Goal: Use online tool/utility: Utilize a website feature to perform a specific function

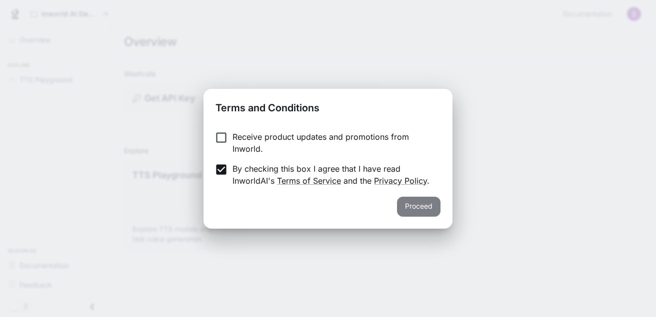
click at [408, 210] on button "Proceed" at bounding box center [418, 207] width 43 height 20
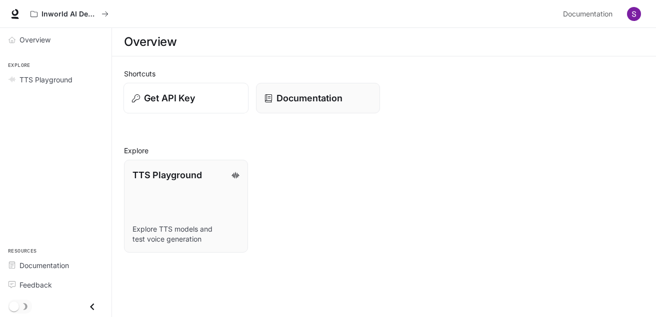
click at [144, 95] on p "Get API Key" at bounding box center [169, 97] width 51 height 13
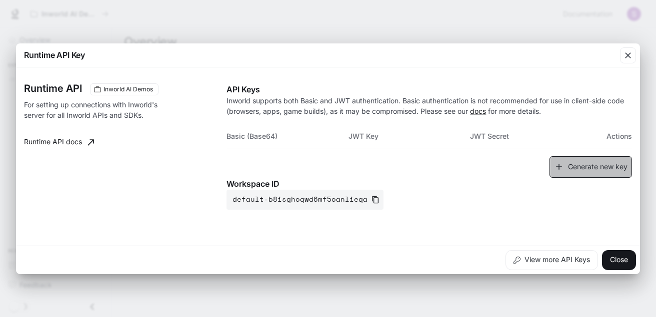
click at [605, 163] on button "Generate new key" at bounding box center [590, 166] width 82 height 21
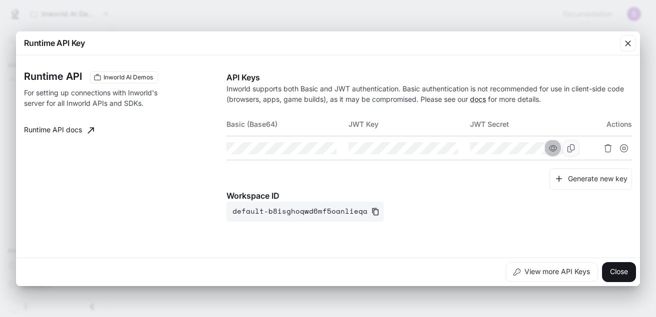
click at [551, 146] on icon "button" at bounding box center [553, 148] width 8 height 8
click at [433, 148] on icon "button" at bounding box center [431, 148] width 8 height 6
click at [309, 150] on icon "button" at bounding box center [310, 148] width 8 height 6
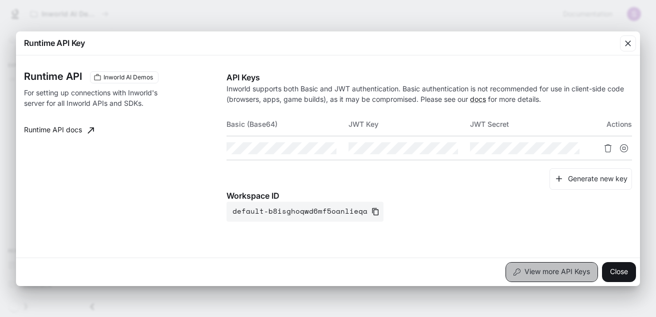
click at [538, 267] on button "View more API Keys" at bounding box center [551, 272] width 92 height 20
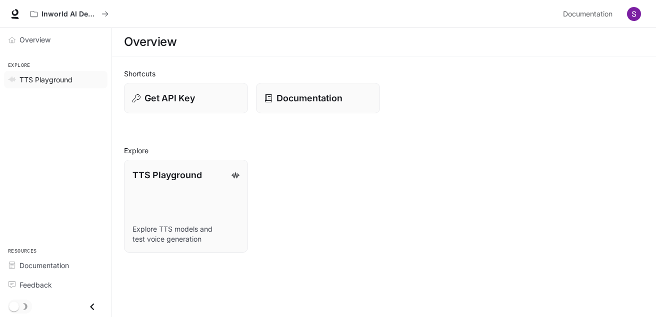
click at [64, 82] on span "TTS Playground" at bounding box center [45, 79] width 53 height 10
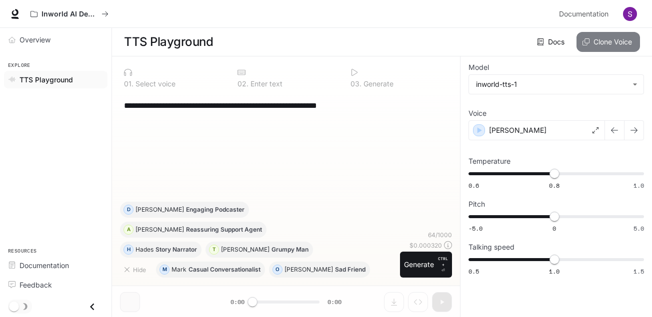
click at [591, 44] on button "Clone Voice" at bounding box center [607, 42] width 63 height 20
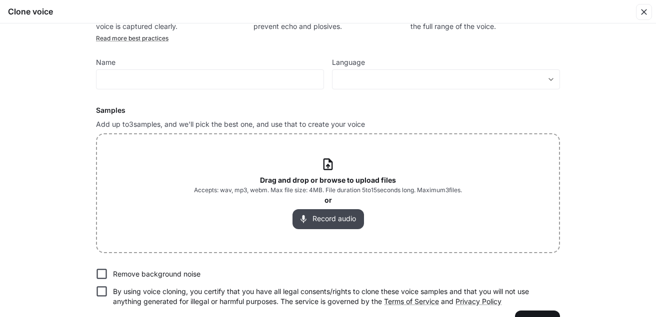
scroll to position [63, 0]
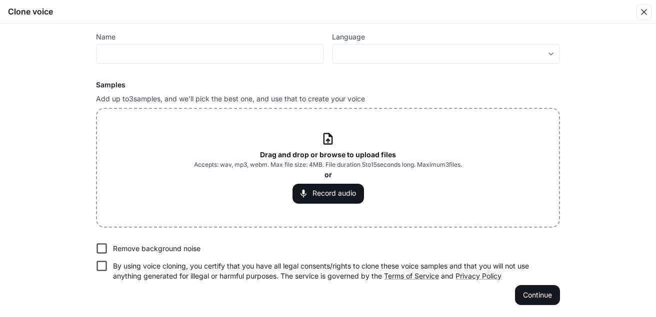
click at [323, 141] on icon at bounding box center [327, 138] width 13 height 13
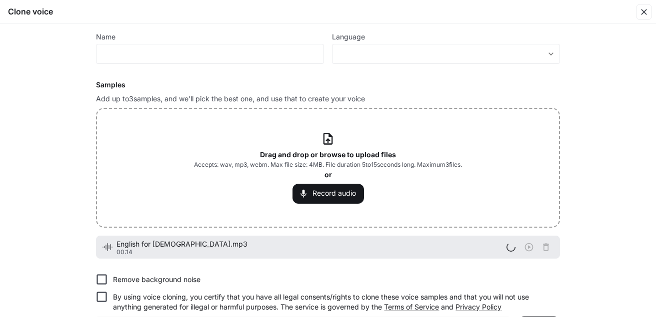
scroll to position [94, 0]
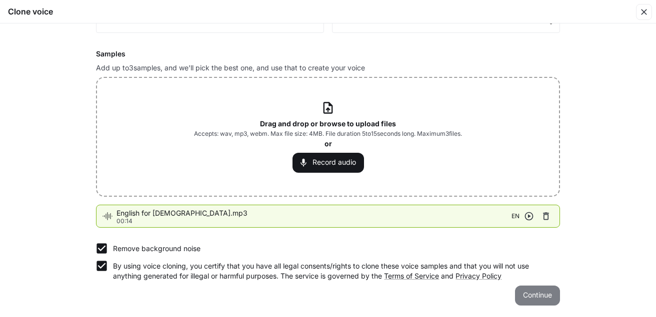
click at [546, 298] on button "Continue" at bounding box center [537, 296] width 45 height 20
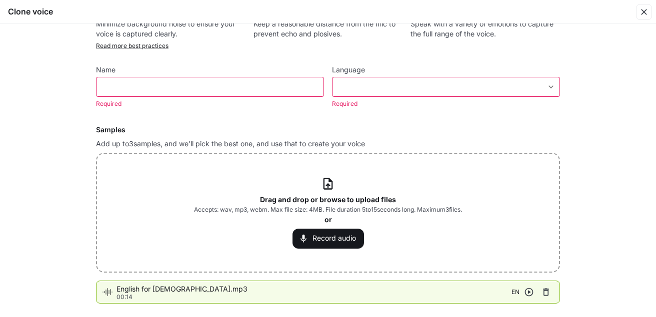
scroll to position [0, 0]
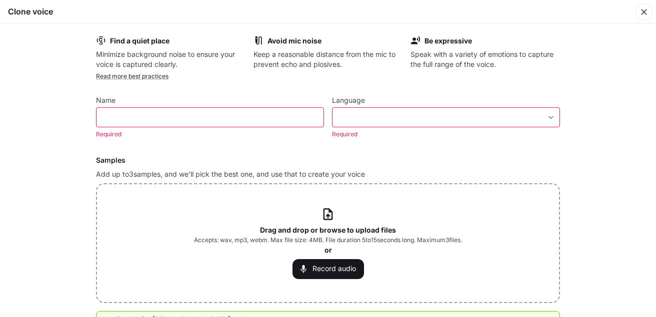
click at [379, 117] on body "**********" at bounding box center [328, 159] width 656 height 318
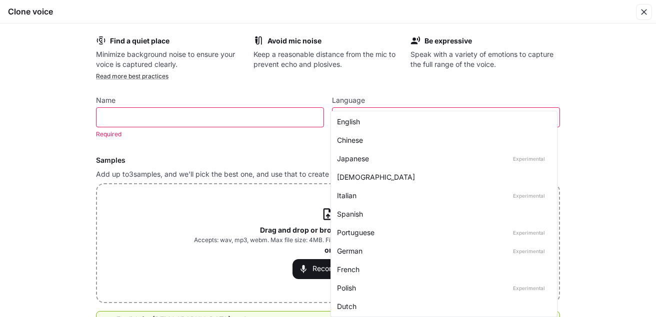
click at [379, 117] on div "English" at bounding box center [442, 121] width 210 height 10
type input "*****"
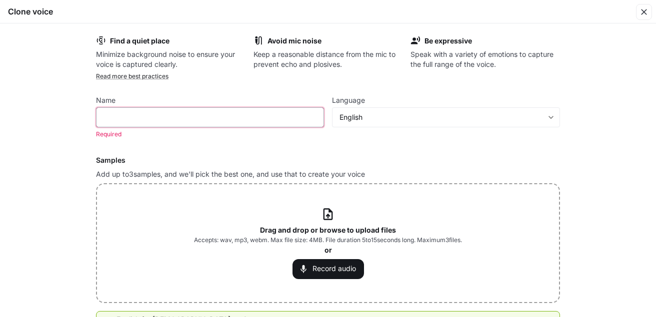
click at [243, 122] on input "text" at bounding box center [209, 117] width 227 height 10
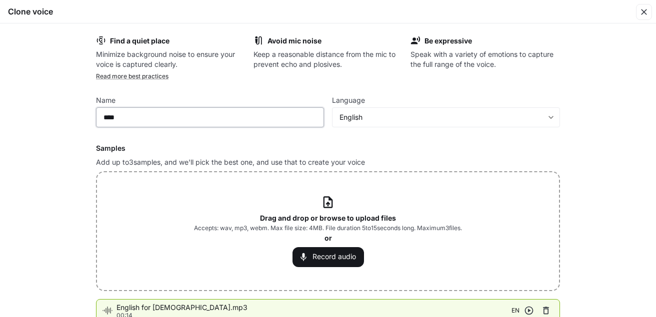
scroll to position [94, 0]
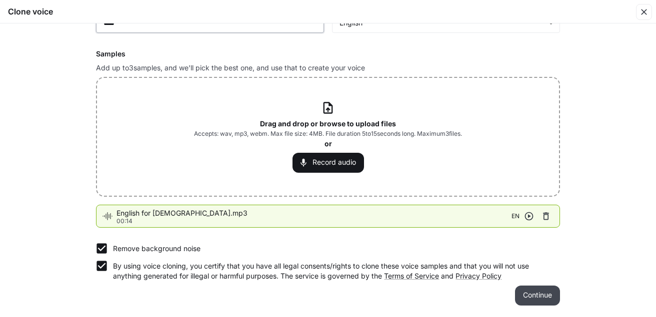
type input "****"
click at [541, 296] on button "Continue" at bounding box center [537, 296] width 45 height 20
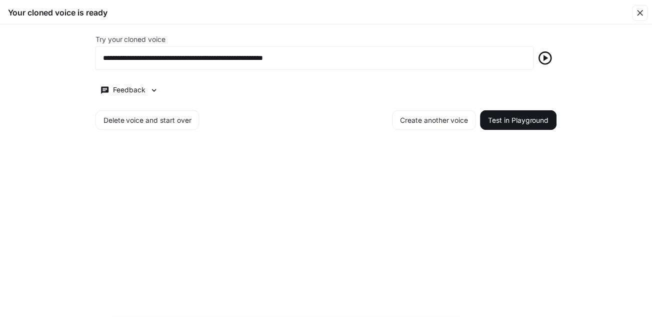
scroll to position [0, 0]
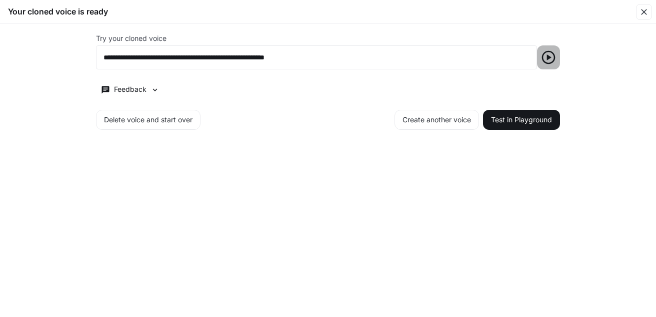
click at [544, 56] on icon "button" at bounding box center [548, 57] width 16 height 16
click at [551, 61] on icon "button" at bounding box center [548, 57] width 16 height 16
click at [513, 123] on button "Test in Playground" at bounding box center [521, 120] width 77 height 20
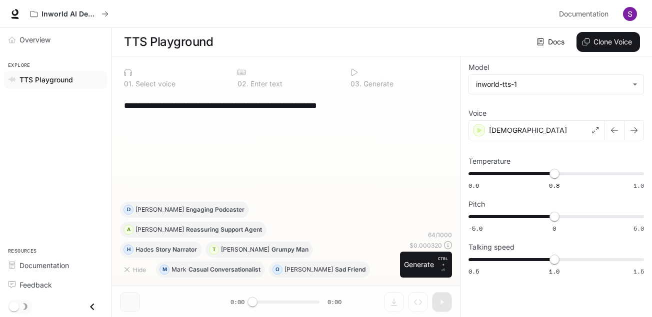
scroll to position [0, 0]
